Goal: Navigation & Orientation: Find specific page/section

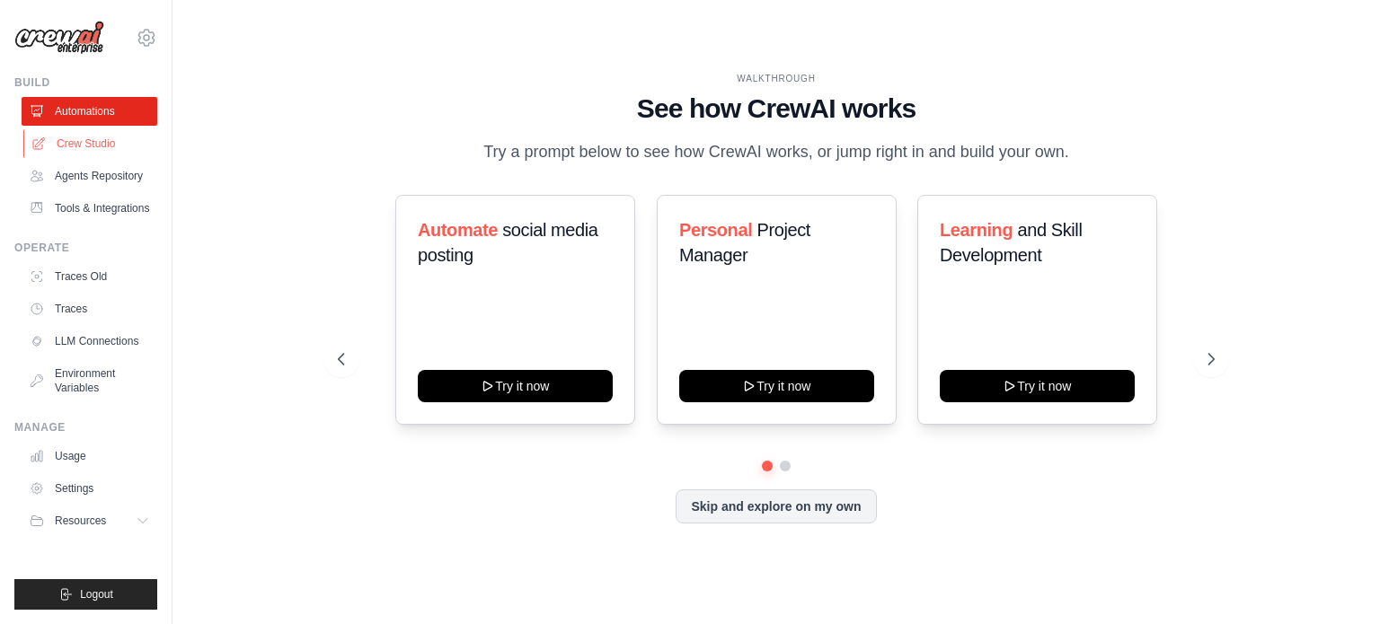
click at [111, 142] on link "Crew Studio" at bounding box center [91, 143] width 136 height 29
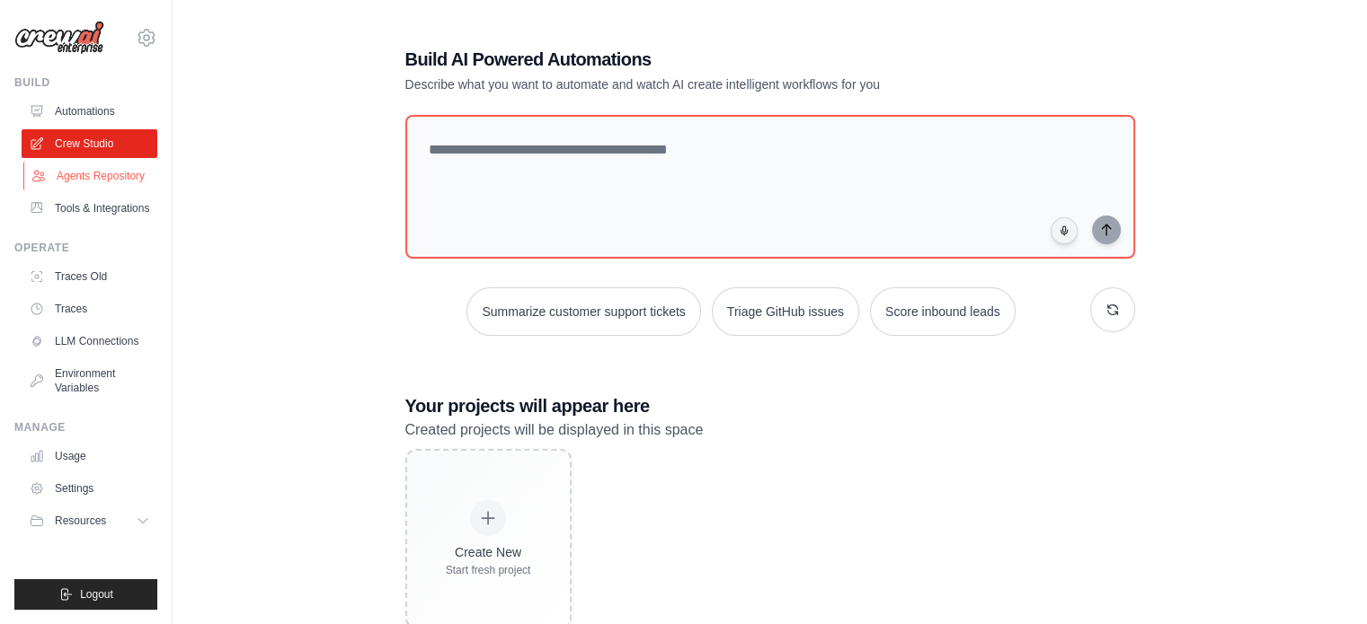
click at [114, 169] on link "Agents Repository" at bounding box center [91, 176] width 136 height 29
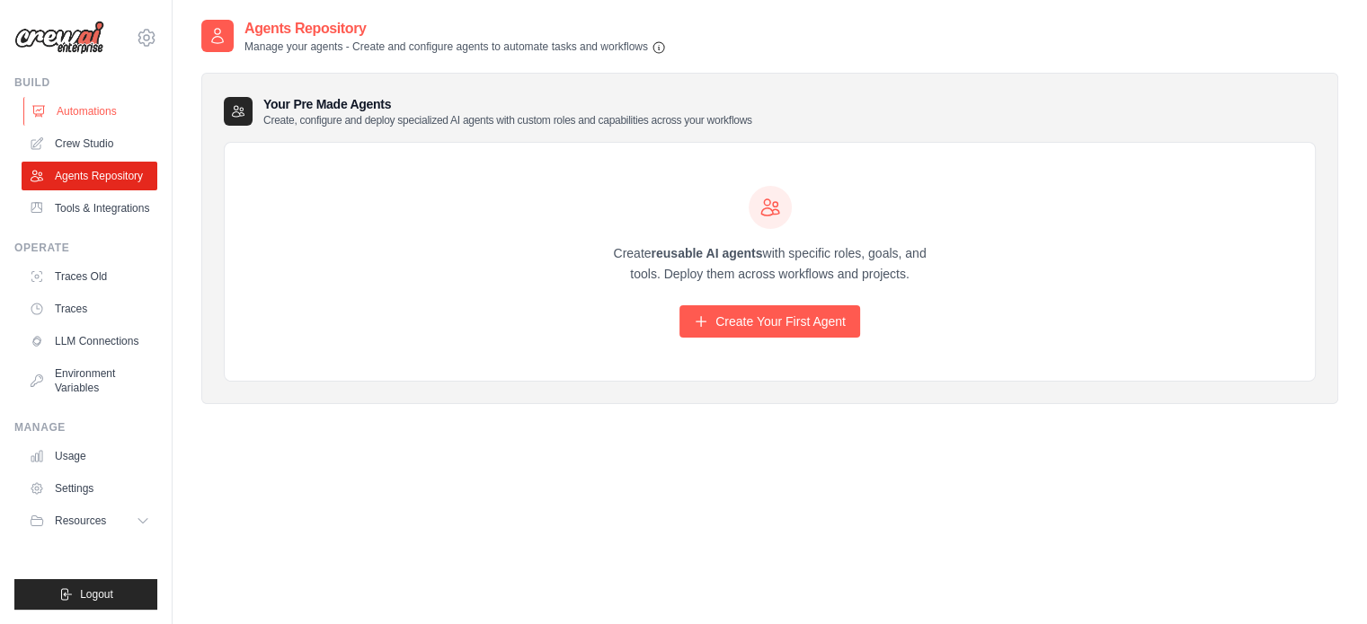
click at [124, 105] on link "Automations" at bounding box center [91, 111] width 136 height 29
